Goal: Check status: Check status

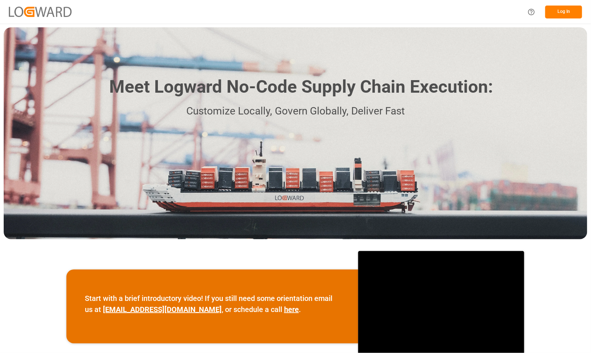
click at [567, 9] on button "Log In" at bounding box center [563, 12] width 37 height 13
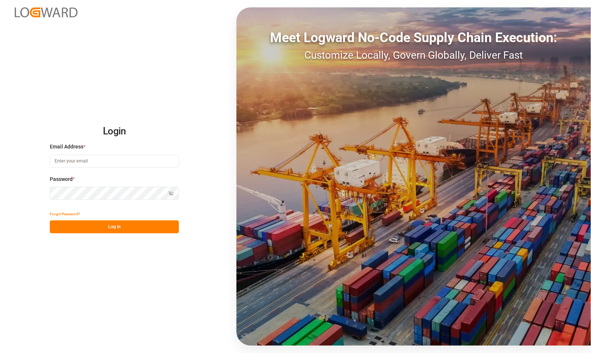
click at [70, 158] on input at bounding box center [114, 161] width 129 height 13
type input "[PERSON_NAME][EMAIL_ADDRESS][PERSON_NAME][DOMAIN_NAME]"
click at [92, 223] on button "Log In" at bounding box center [114, 226] width 129 height 13
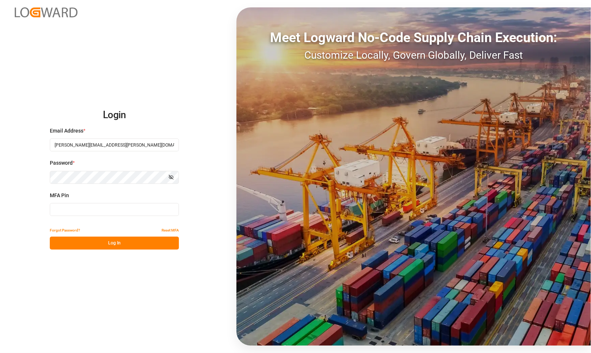
click at [89, 214] on input at bounding box center [114, 209] width 129 height 13
type input "756336"
click at [98, 242] on button "Log In" at bounding box center [114, 243] width 129 height 13
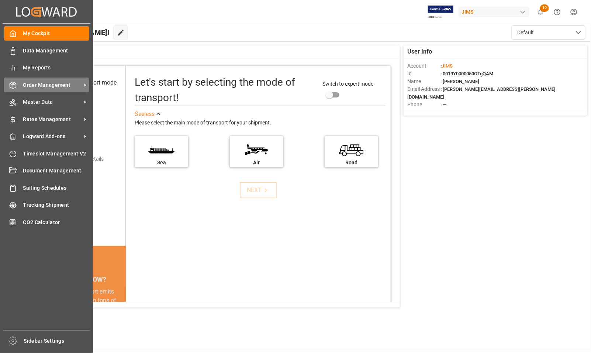
click at [31, 83] on span "Order Management" at bounding box center [52, 85] width 58 height 8
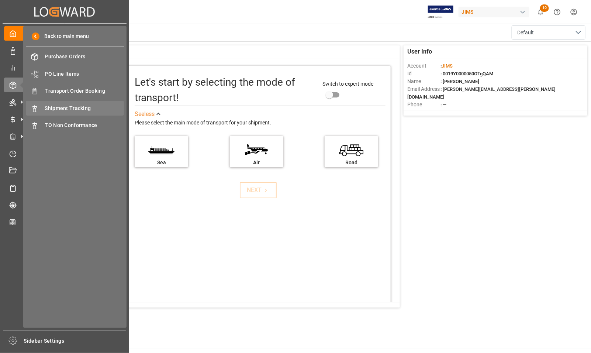
click at [61, 106] on span "Shipment Tracking" at bounding box center [84, 108] width 79 height 8
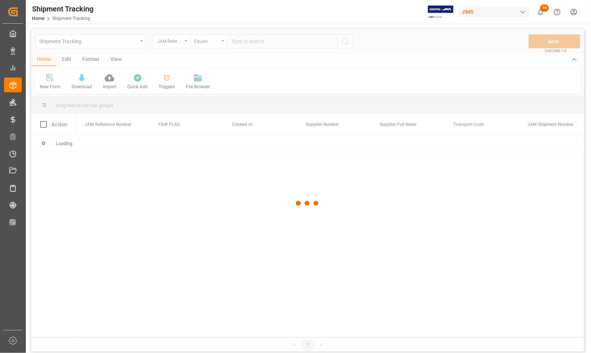
click at [267, 45] on div at bounding box center [307, 203] width 553 height 348
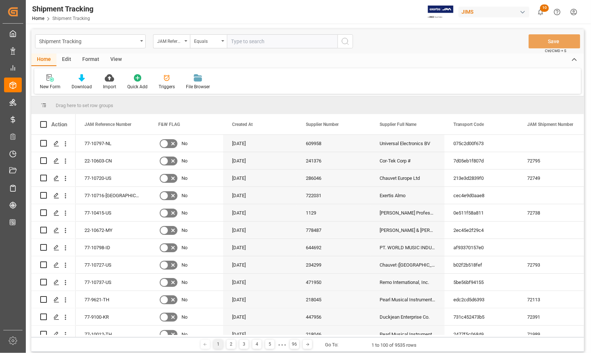
click at [267, 44] on input "text" at bounding box center [282, 41] width 111 height 14
click at [264, 41] on input "text" at bounding box center [282, 41] width 111 height 14
type input "77-10689-[GEOGRAPHIC_DATA]"
click at [340, 42] on button "search button" at bounding box center [345, 41] width 15 height 14
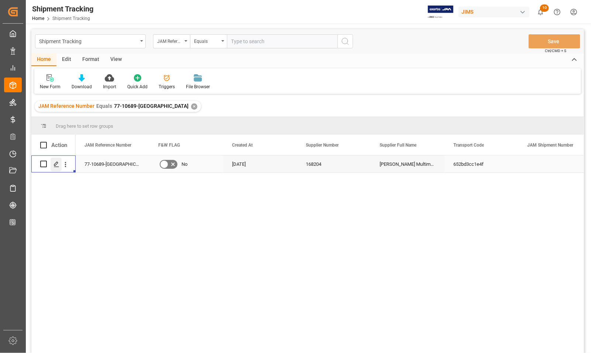
click at [55, 164] on icon "Press SPACE to select this row." at bounding box center [57, 164] width 6 height 6
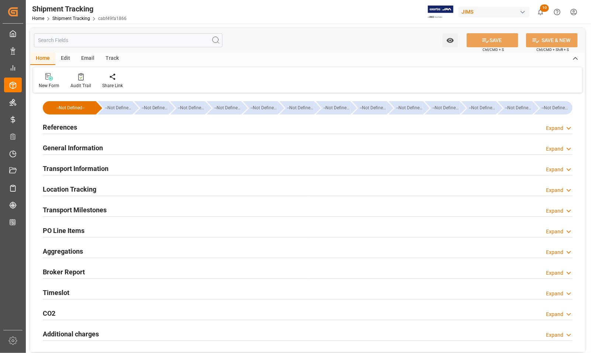
type input "[DATE]"
click at [58, 124] on h2 "References" at bounding box center [60, 127] width 34 height 10
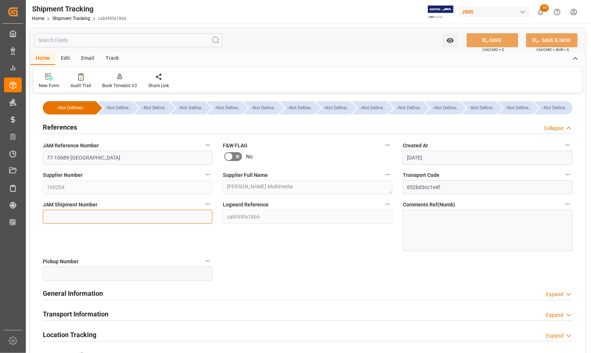
click at [66, 214] on input at bounding box center [128, 217] width 170 height 14
type input "72796"
click at [497, 41] on button "SAVE" at bounding box center [493, 40] width 52 height 14
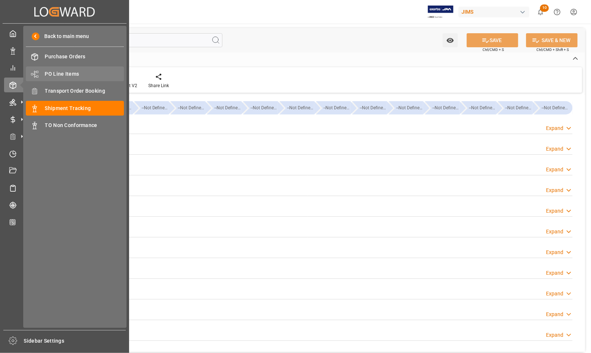
click at [58, 73] on span "PO Line Items" at bounding box center [84, 74] width 79 height 8
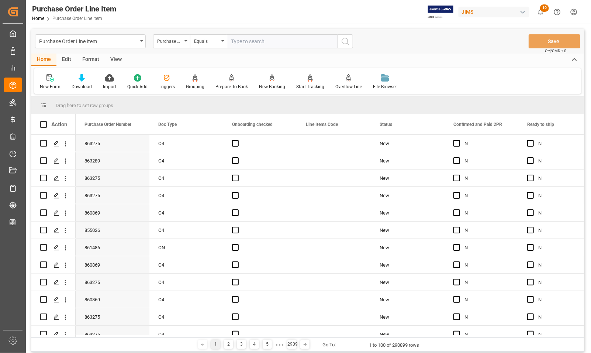
click at [241, 41] on input "text" at bounding box center [282, 41] width 111 height 14
type input "7"
click at [170, 39] on div "Purchase Order Number" at bounding box center [169, 40] width 25 height 8
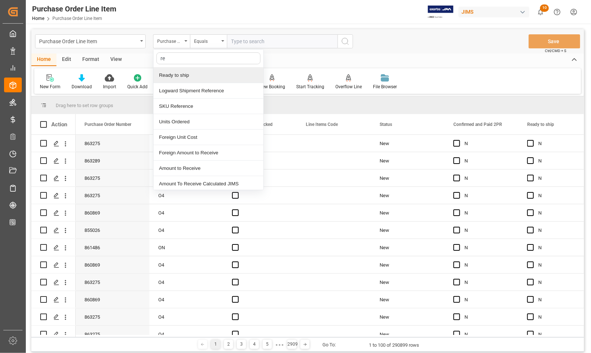
type input "ref"
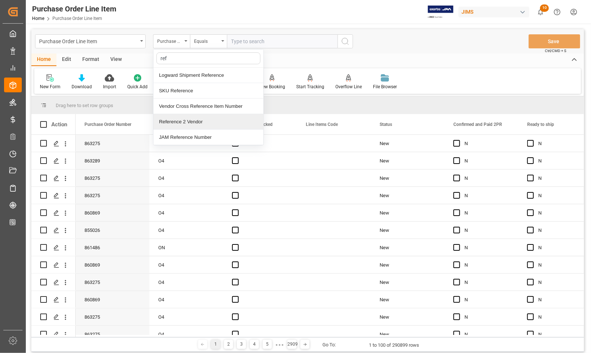
click at [172, 121] on div "Reference 2 Vendor" at bounding box center [208, 121] width 110 height 15
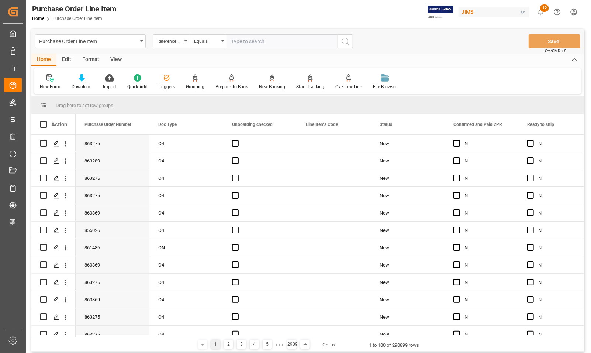
click at [115, 59] on div "View" at bounding box center [116, 60] width 23 height 13
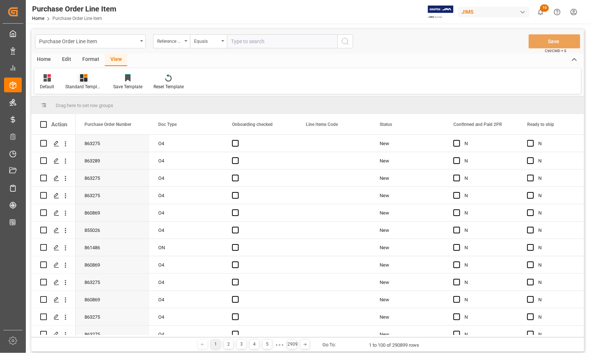
click at [81, 87] on div "Standard Templates" at bounding box center [83, 86] width 37 height 7
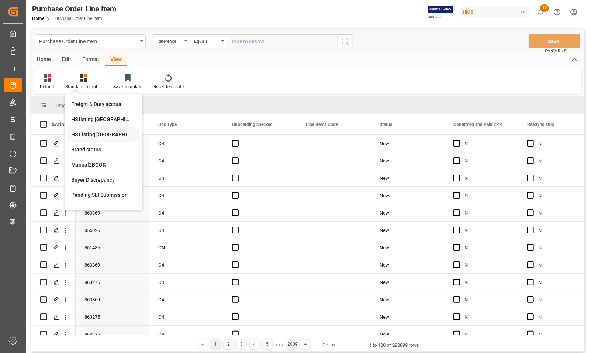
click at [83, 132] on div "HS Listing [GEOGRAPHIC_DATA]" at bounding box center [103, 135] width 65 height 8
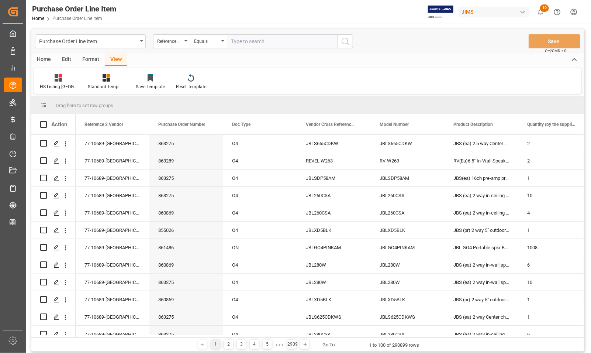
click at [240, 43] on input "text" at bounding box center [282, 41] width 111 height 14
type input "77-10689-[GEOGRAPHIC_DATA]"
click at [347, 41] on icon "search button" at bounding box center [345, 41] width 9 height 9
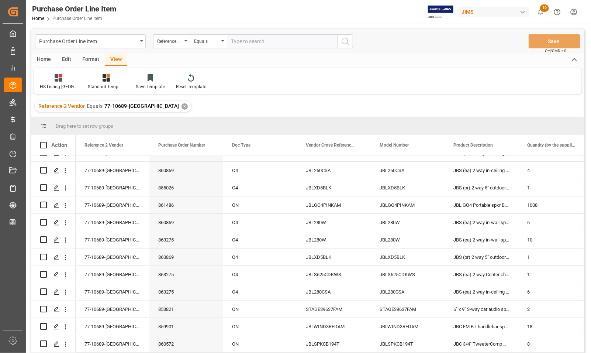
scroll to position [92, 0]
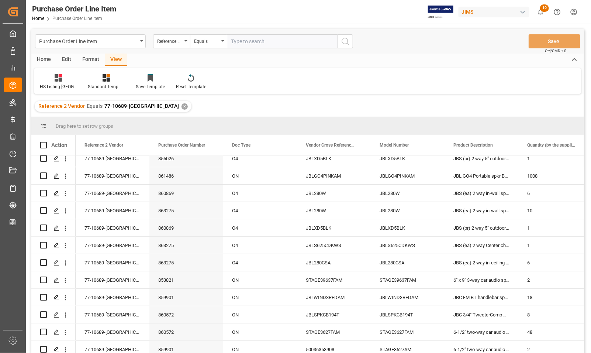
click at [63, 60] on div "Edit" at bounding box center [66, 60] width 20 height 13
click at [47, 60] on div "Home" at bounding box center [43, 60] width 25 height 13
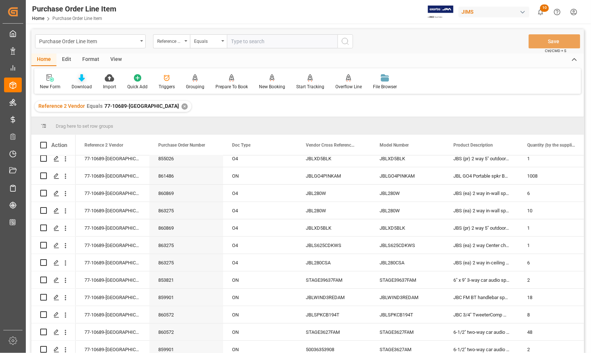
click at [76, 85] on div "Download" at bounding box center [82, 86] width 20 height 7
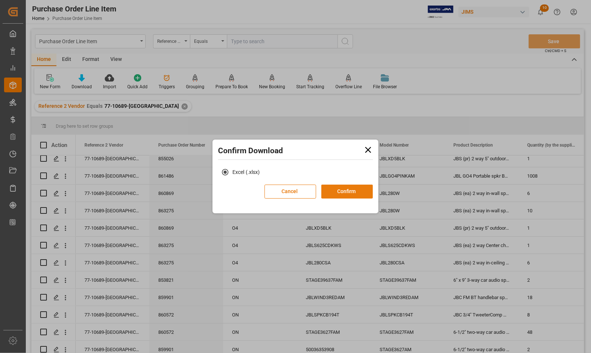
click at [341, 193] on button "Confirm" at bounding box center [347, 191] width 52 height 14
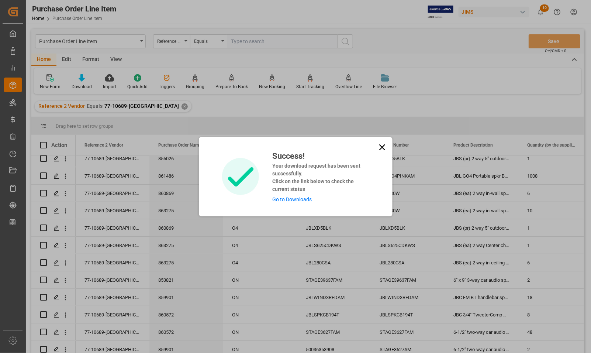
click at [303, 200] on link "Go to Downloads" at bounding box center [291, 199] width 39 height 6
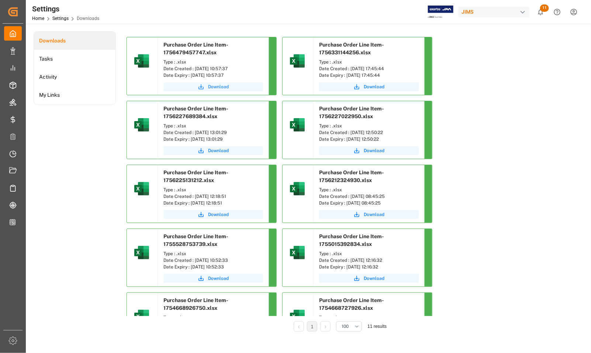
click at [210, 85] on span "Download" at bounding box center [218, 86] width 21 height 7
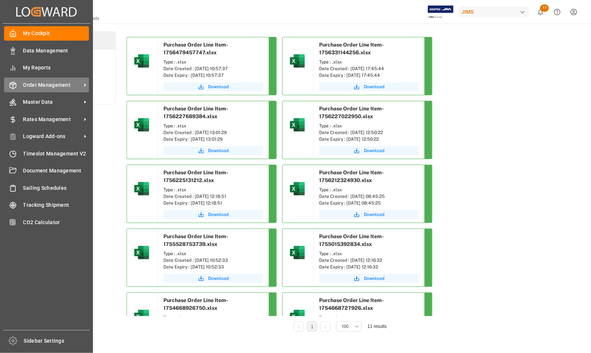
click at [31, 83] on span "Order Management" at bounding box center [52, 85] width 58 height 8
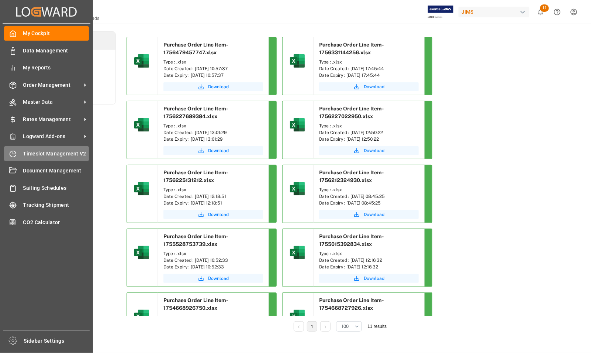
click at [13, 153] on icon at bounding box center [14, 152] width 3 height 3
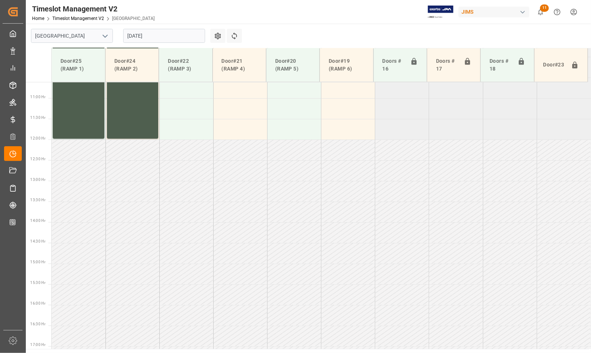
scroll to position [458, 0]
